Goal: Task Accomplishment & Management: Manage account settings

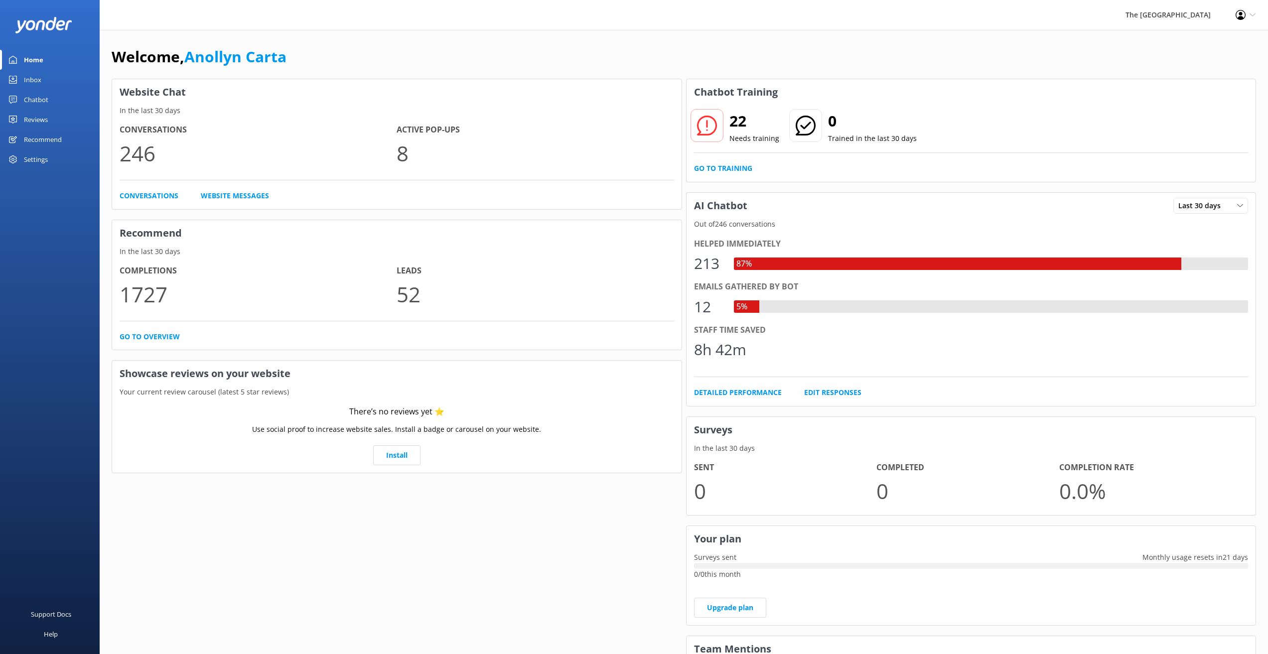
click at [27, 76] on div "Inbox" at bounding box center [32, 80] width 17 height 20
